Goal: Navigation & Orientation: Find specific page/section

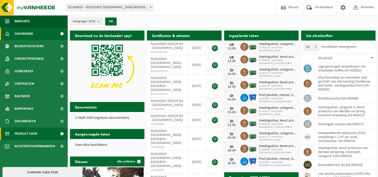
click at [37, 133] on span "Product Shop" at bounding box center [26, 134] width 23 height 13
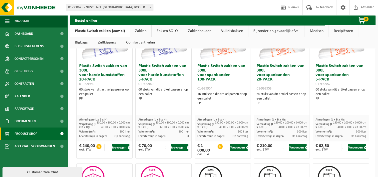
scroll to position [7, 0]
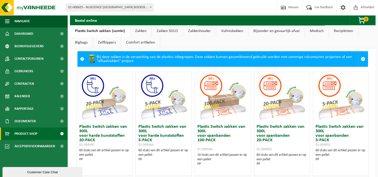
click at [196, 32] on link "Zakkenhouder" at bounding box center [199, 31] width 33 height 12
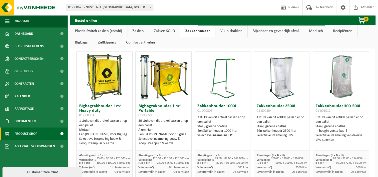
click at [235, 31] on link "Vuilnisbakken" at bounding box center [232, 31] width 32 height 12
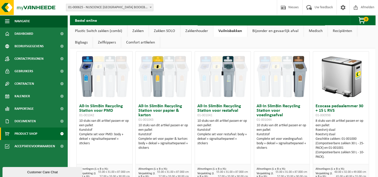
click at [274, 31] on link "Bijzonder en gevaarlijk afval" at bounding box center [276, 31] width 56 height 12
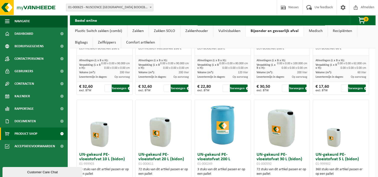
scroll to position [18, 0]
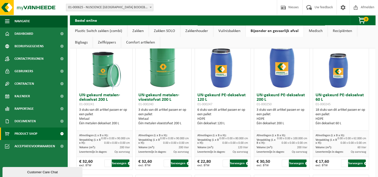
click at [309, 34] on link "Medisch" at bounding box center [316, 31] width 24 height 12
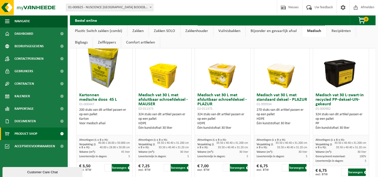
click at [340, 31] on link "Recipiënten" at bounding box center [341, 31] width 29 height 12
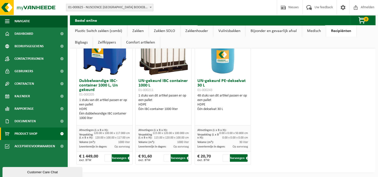
scroll to position [9, 0]
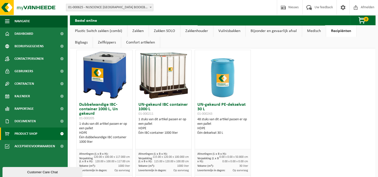
click at [84, 44] on link "Bigbags" at bounding box center [81, 43] width 23 height 12
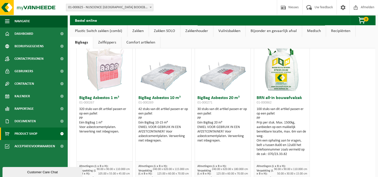
scroll to position [0, 0]
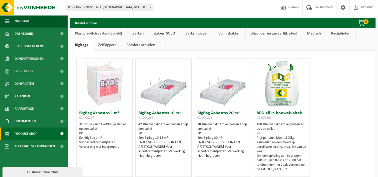
click at [108, 44] on link "Zelfkippers" at bounding box center [107, 45] width 28 height 12
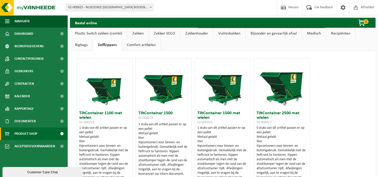
click at [136, 43] on link "Comfort artikelen" at bounding box center [141, 45] width 39 height 12
